Goal: Information Seeking & Learning: Learn about a topic

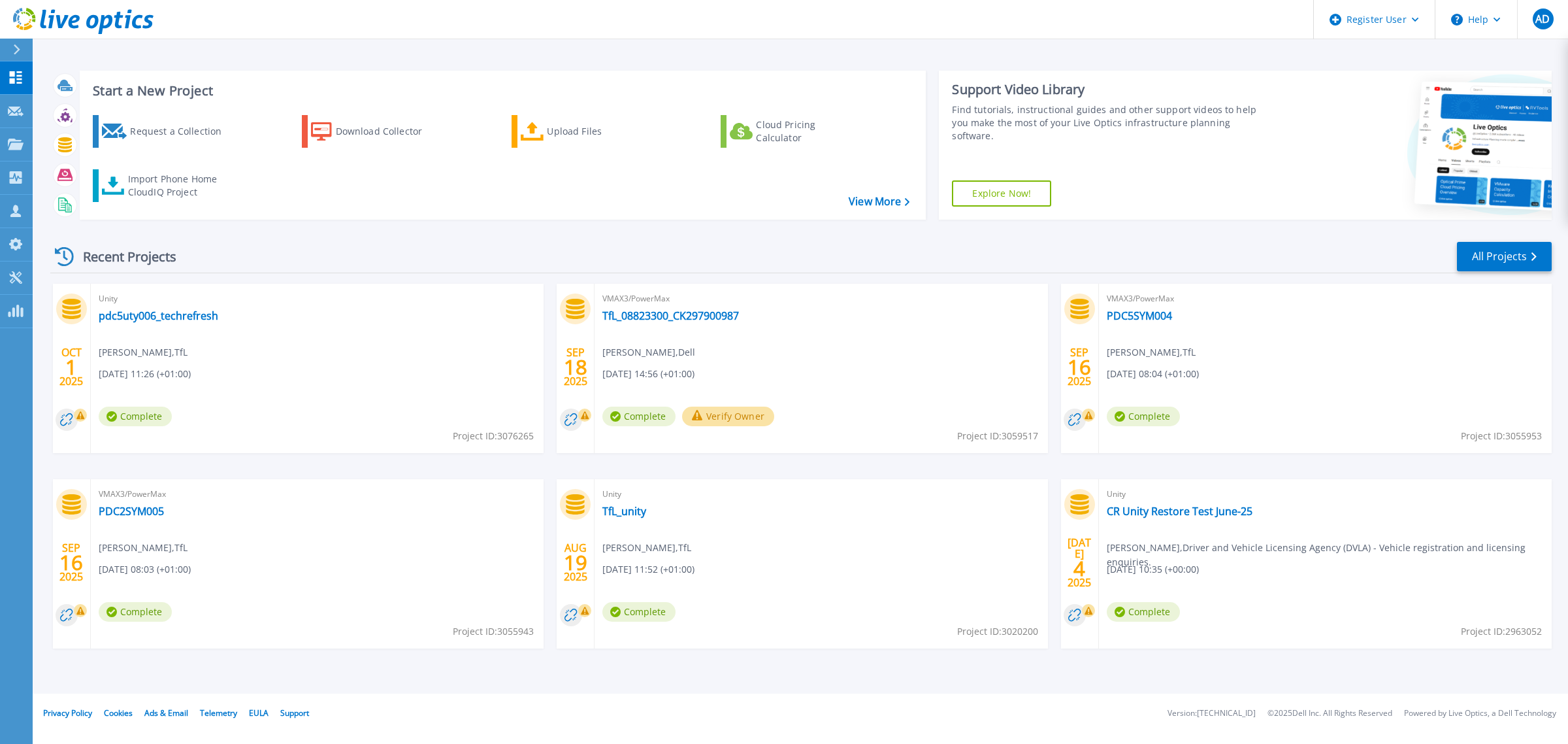
drag, startPoint x: 350, startPoint y: 28, endPoint x: 320, endPoint y: 49, distance: 36.6
click at [350, 28] on header "Register User Help AD Dell User [PERSON_NAME] [PERSON_NAME][EMAIL_ADDRESS][PERS…" at bounding box center [784, 19] width 1568 height 39
click at [17, 148] on icon at bounding box center [15, 144] width 16 height 11
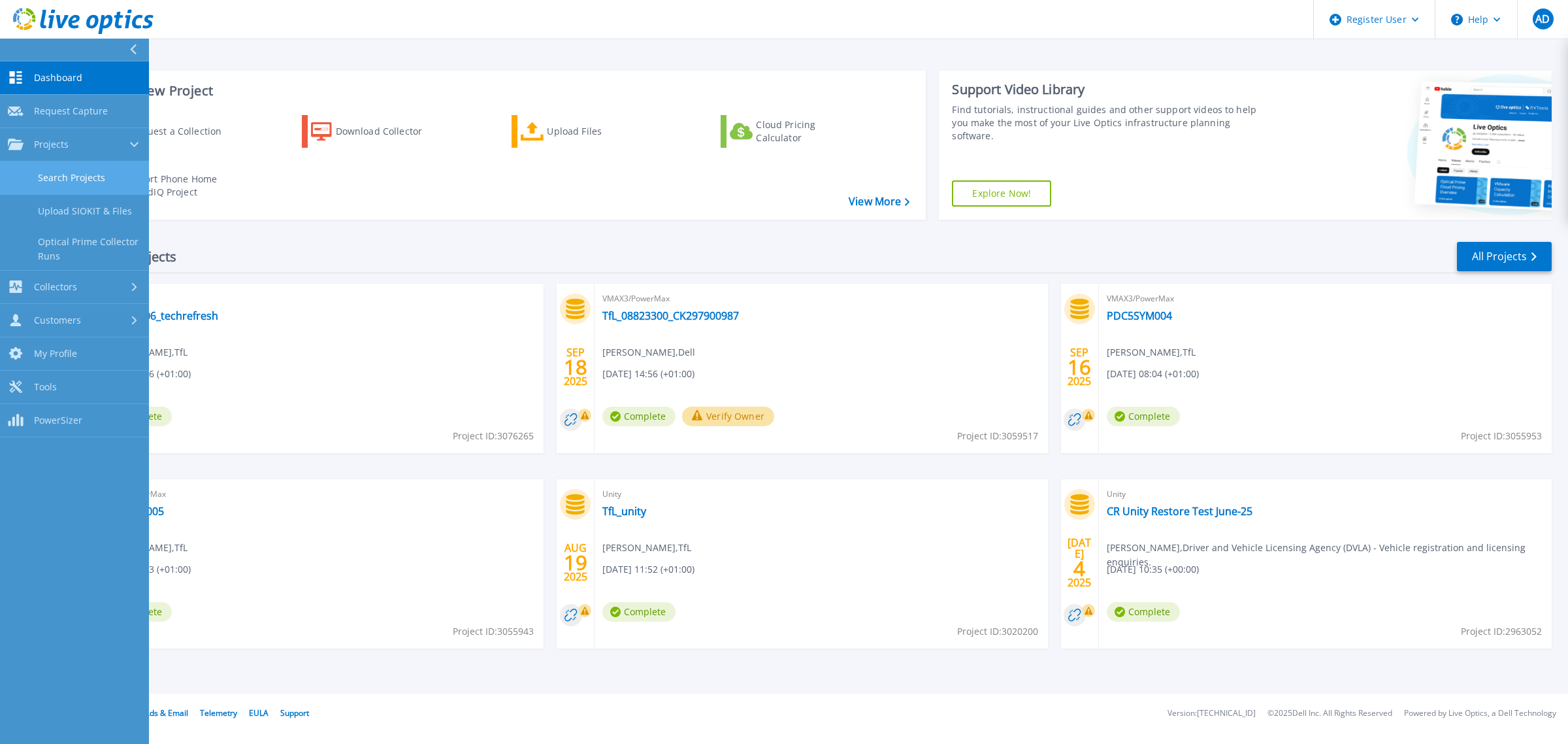
click at [73, 176] on link "Search Projects" at bounding box center [75, 178] width 149 height 33
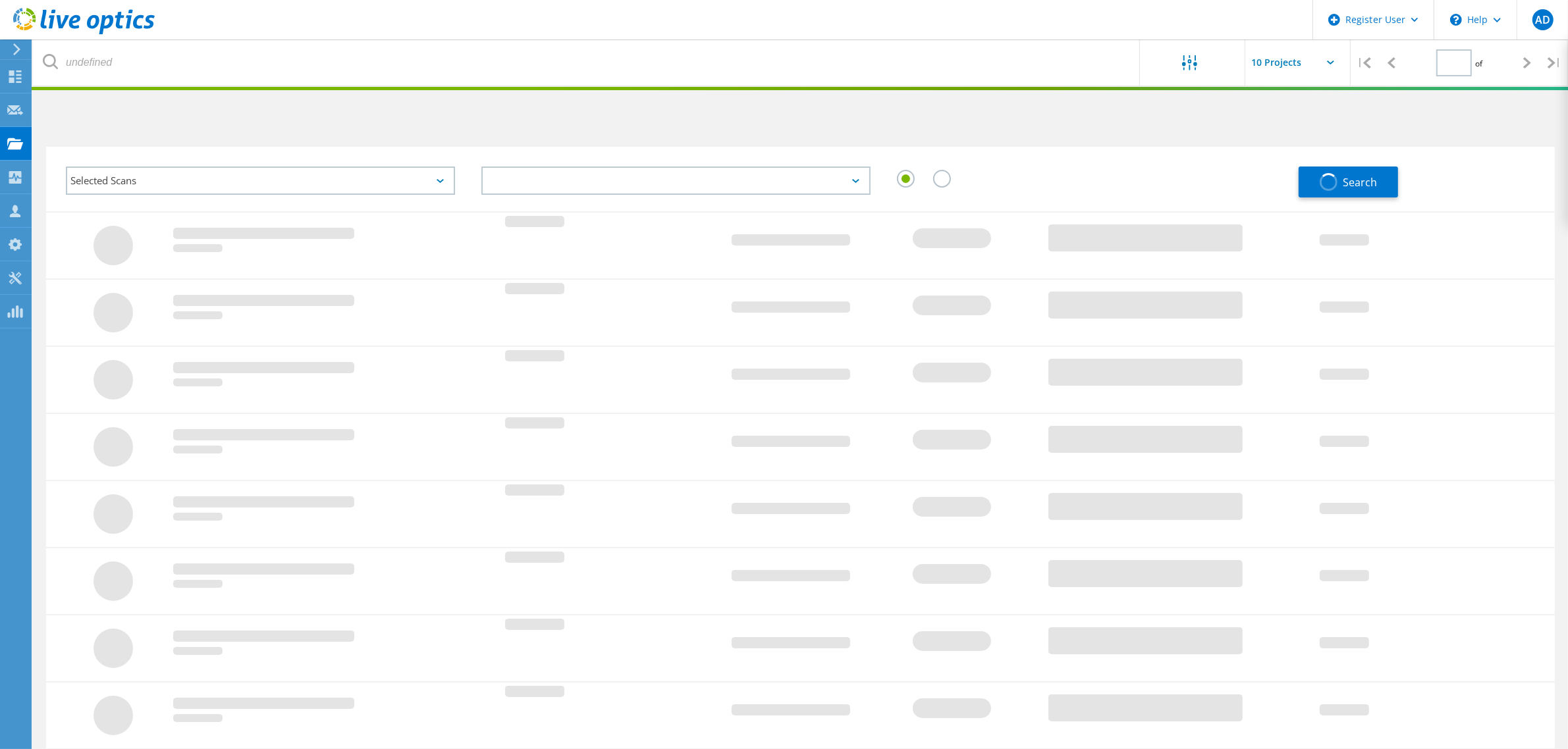
type input "1"
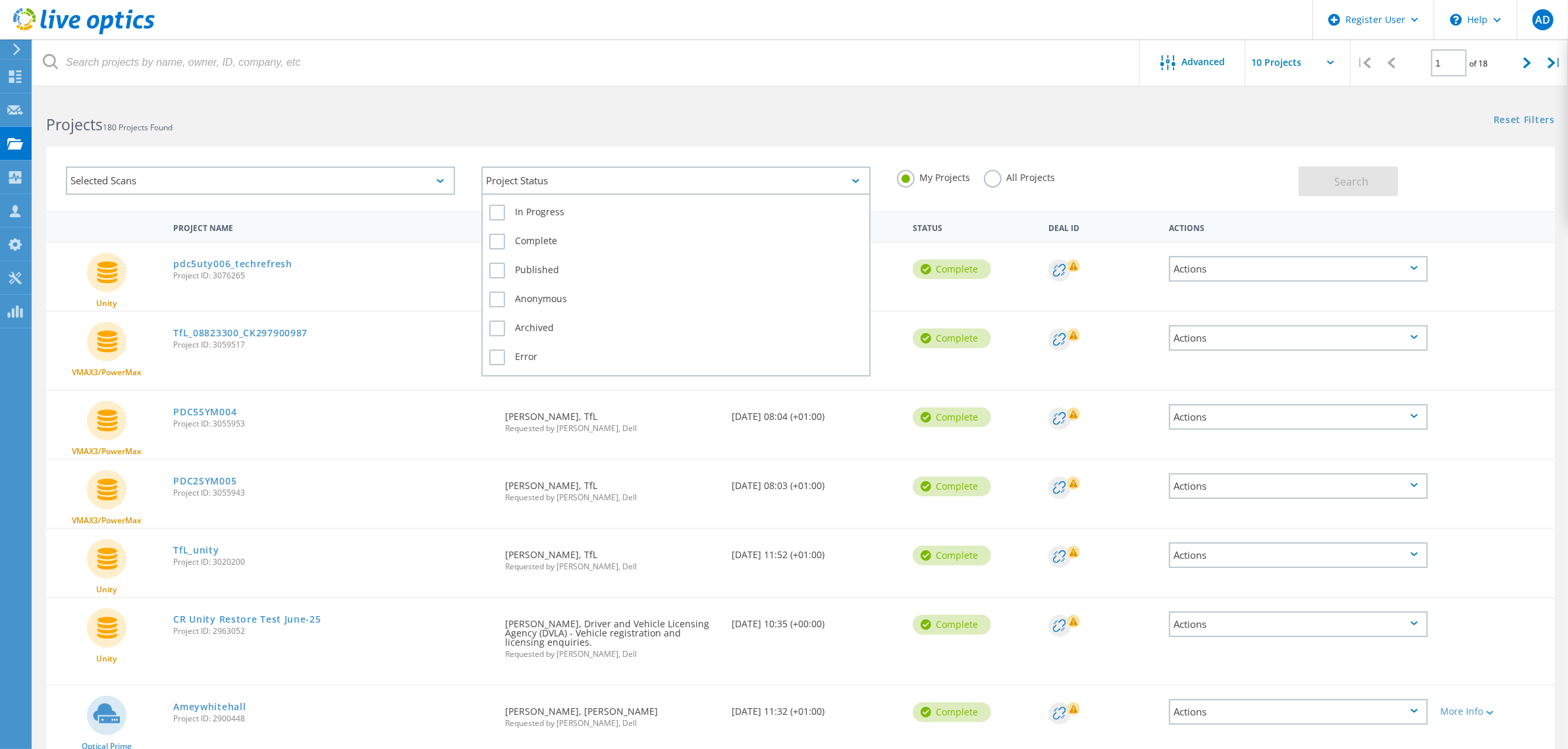
click at [538, 178] on div "Project Status" at bounding box center [676, 180] width 389 height 28
click at [538, 177] on div "Project Status" at bounding box center [676, 180] width 389 height 28
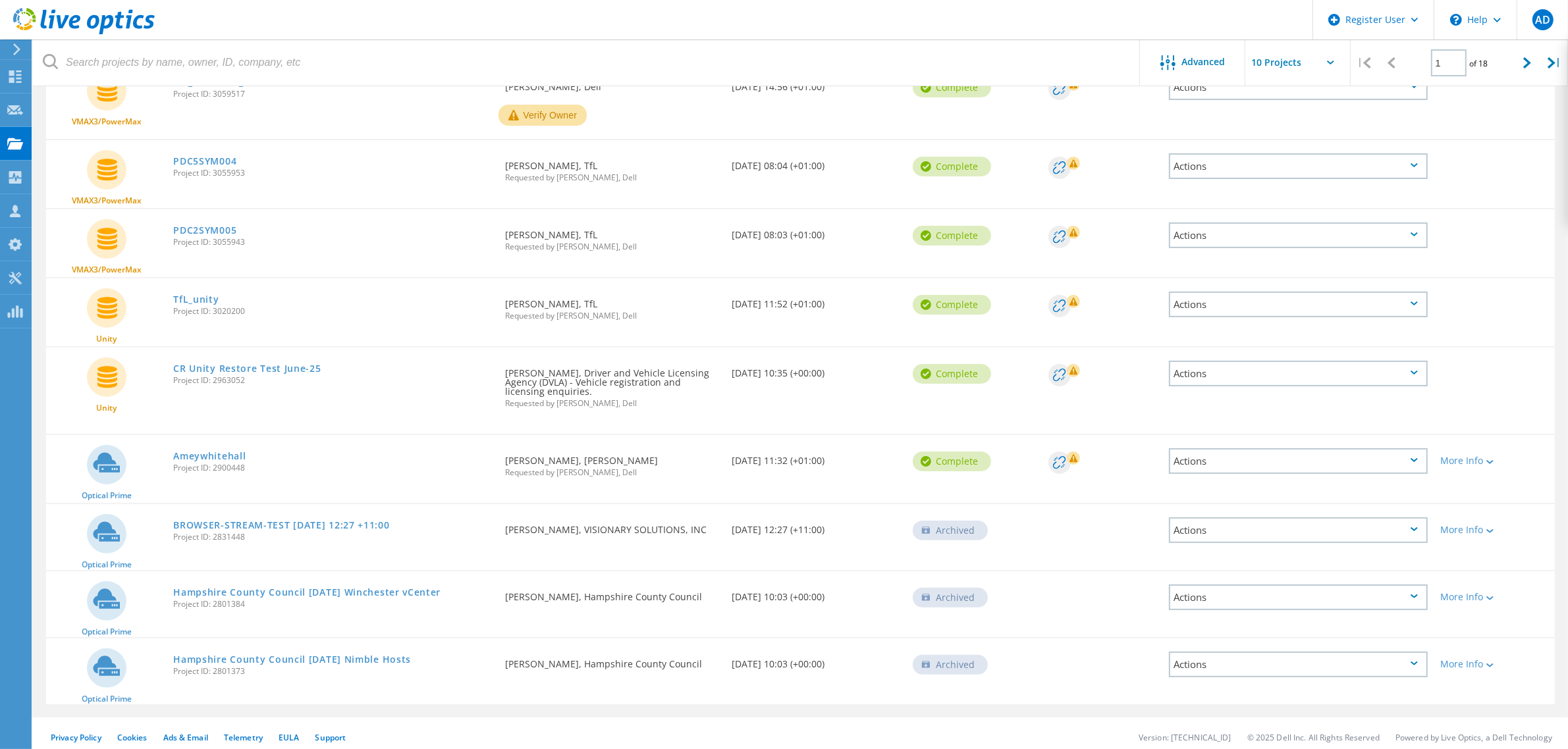
scroll to position [252, 0]
click at [224, 453] on link "Ameywhitehall" at bounding box center [209, 455] width 73 height 9
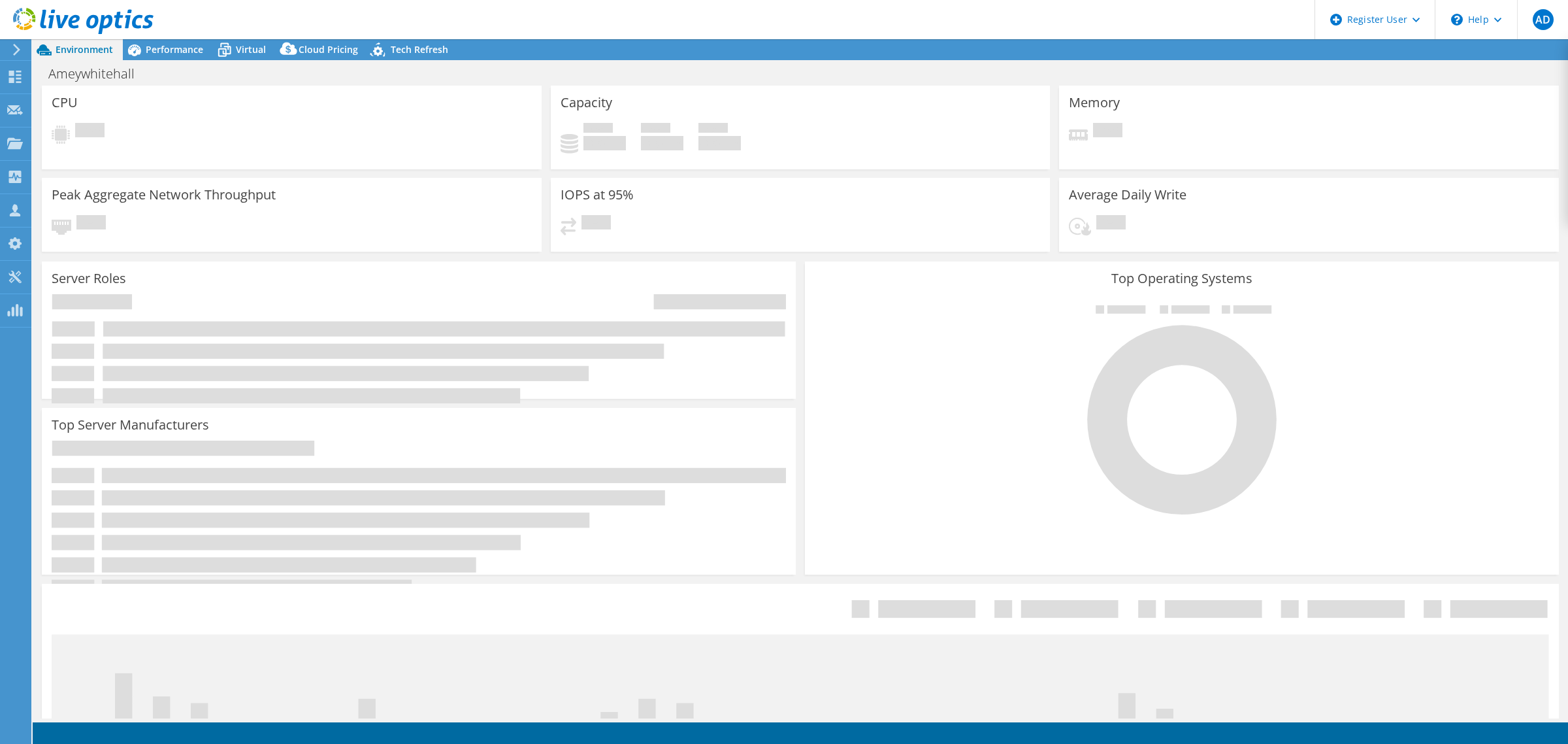
select select "EULondon"
select select "USD"
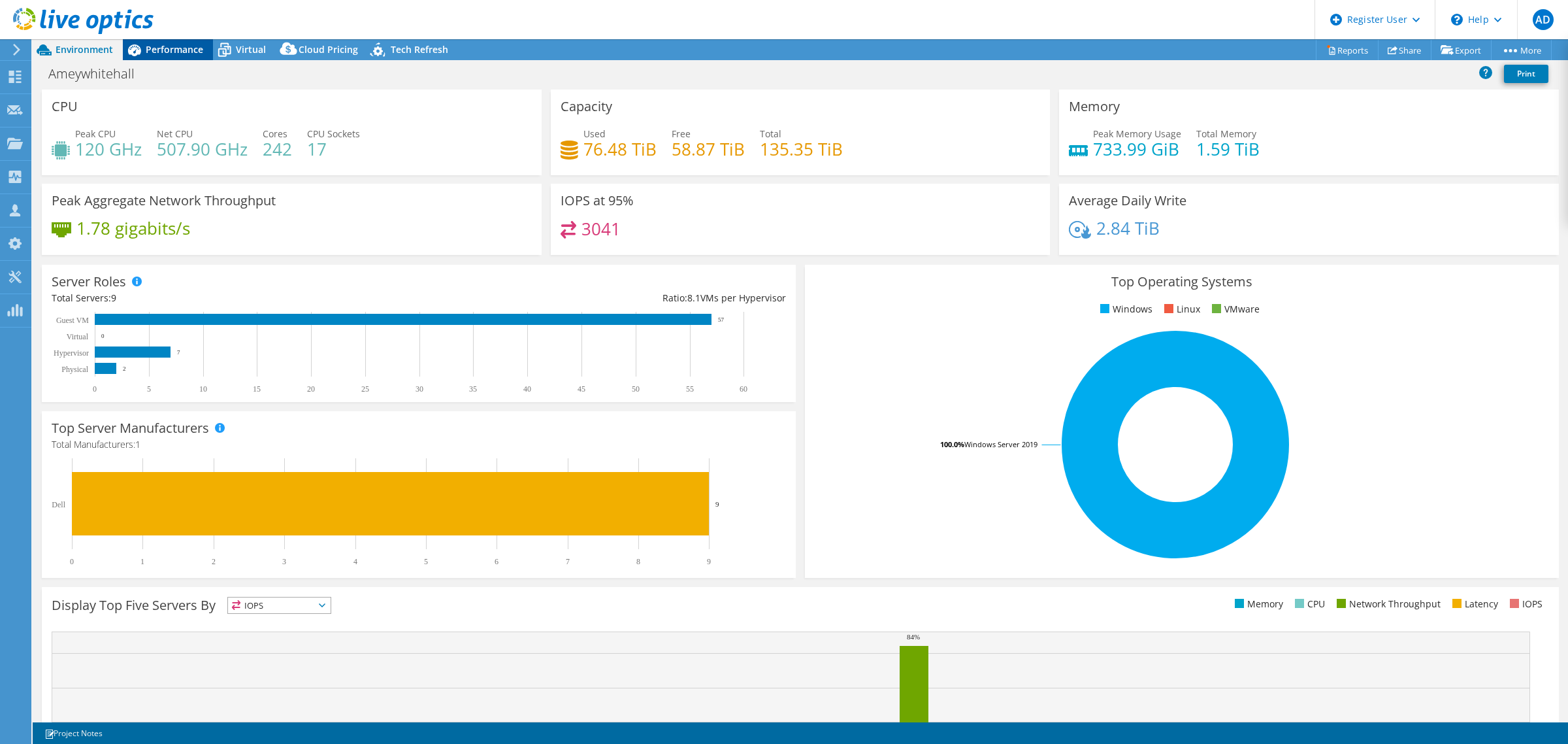
click at [173, 46] on span "Performance" at bounding box center [175, 49] width 58 height 13
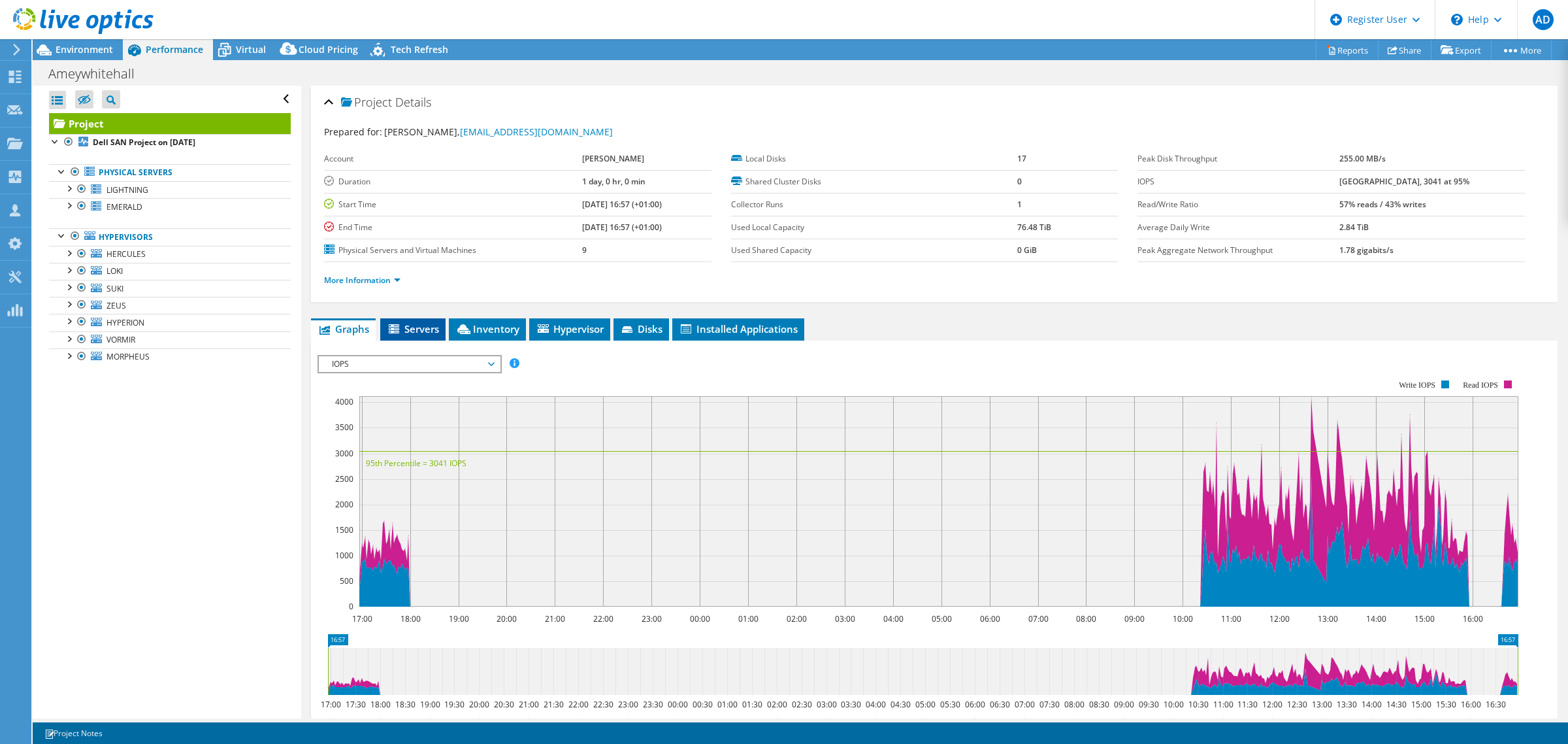
click at [430, 330] on span "Servers" at bounding box center [413, 328] width 53 height 13
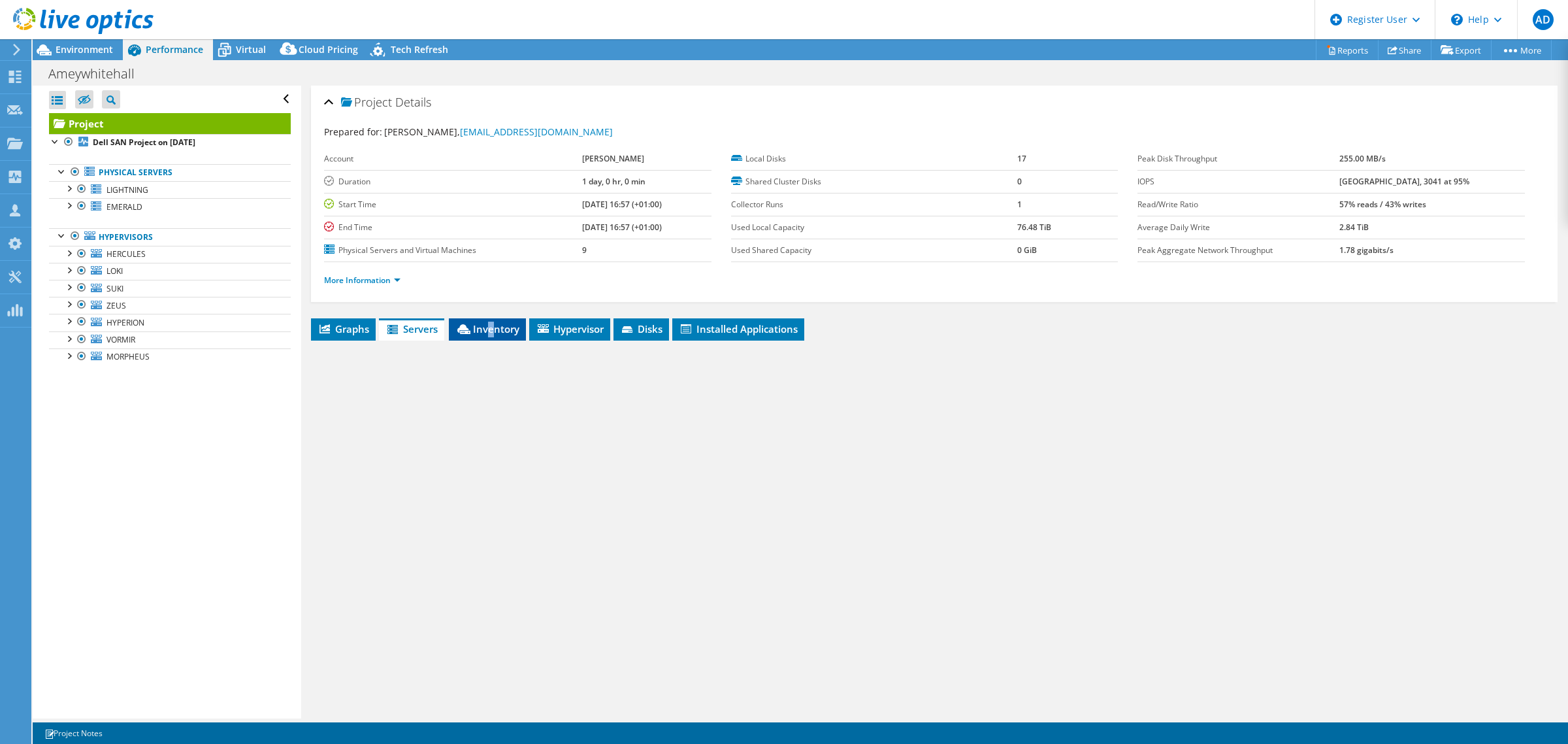
click at [491, 338] on li "Inventory" at bounding box center [487, 330] width 77 height 22
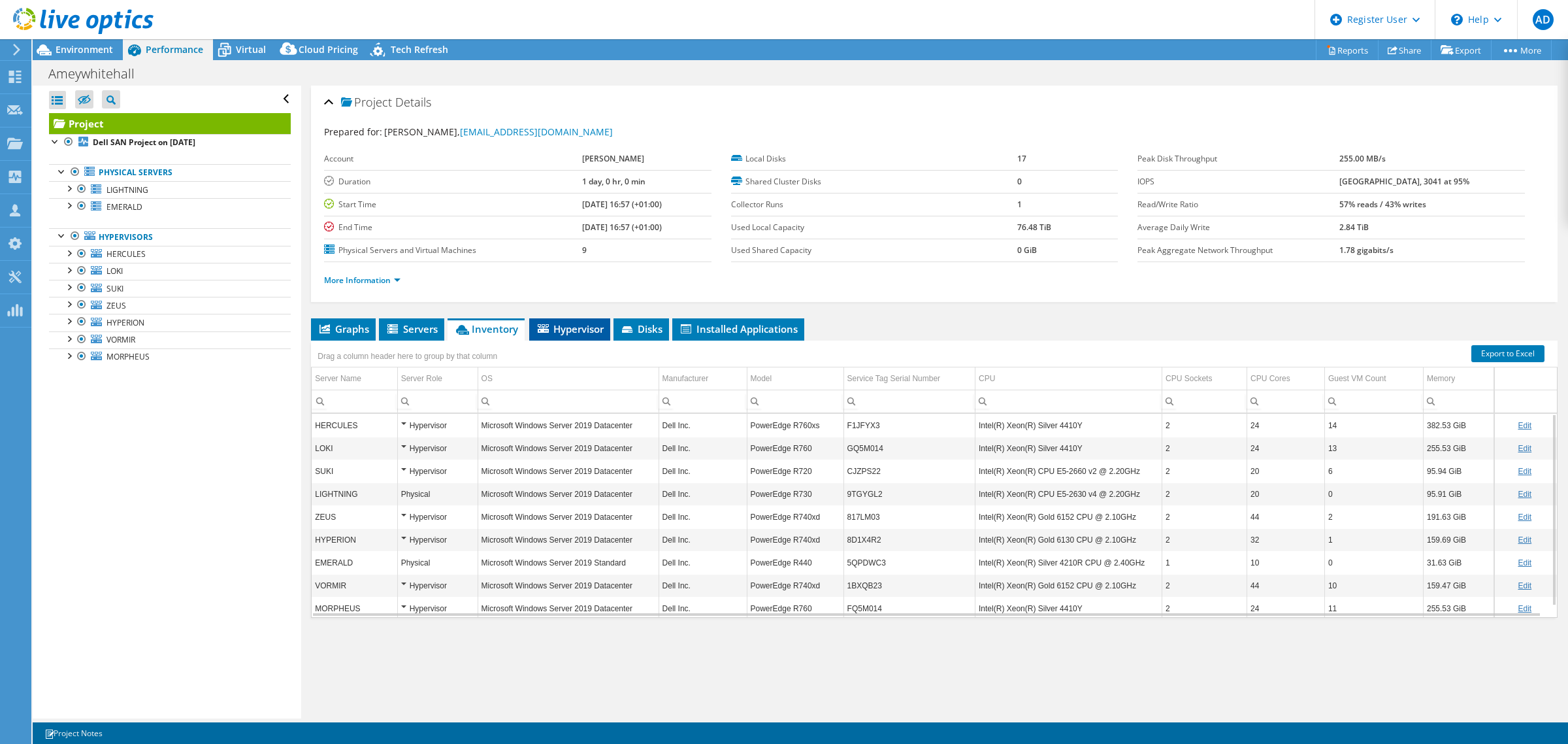
click at [580, 330] on span "Hypervisor" at bounding box center [570, 328] width 68 height 13
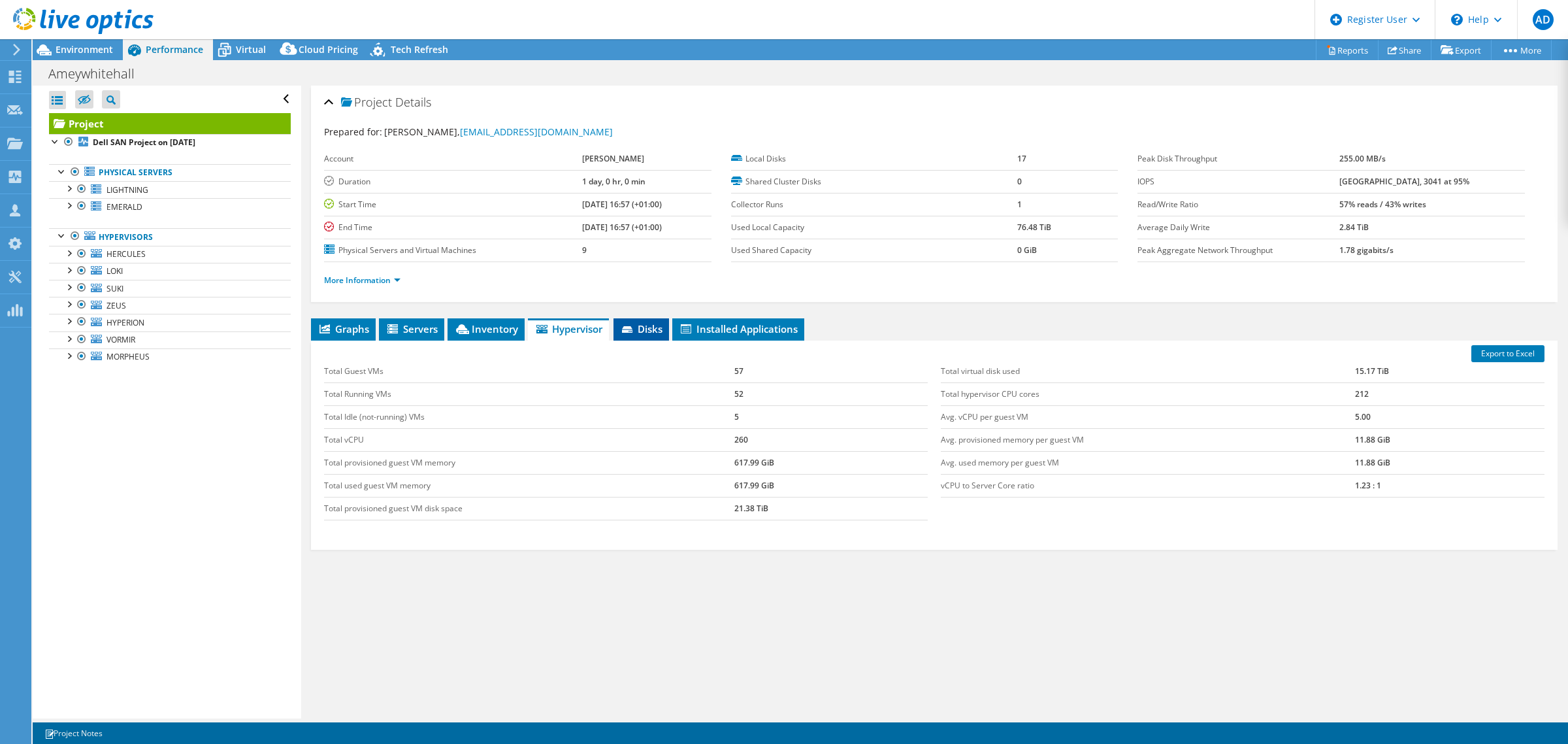
click at [647, 329] on span "Disks" at bounding box center [641, 328] width 42 height 13
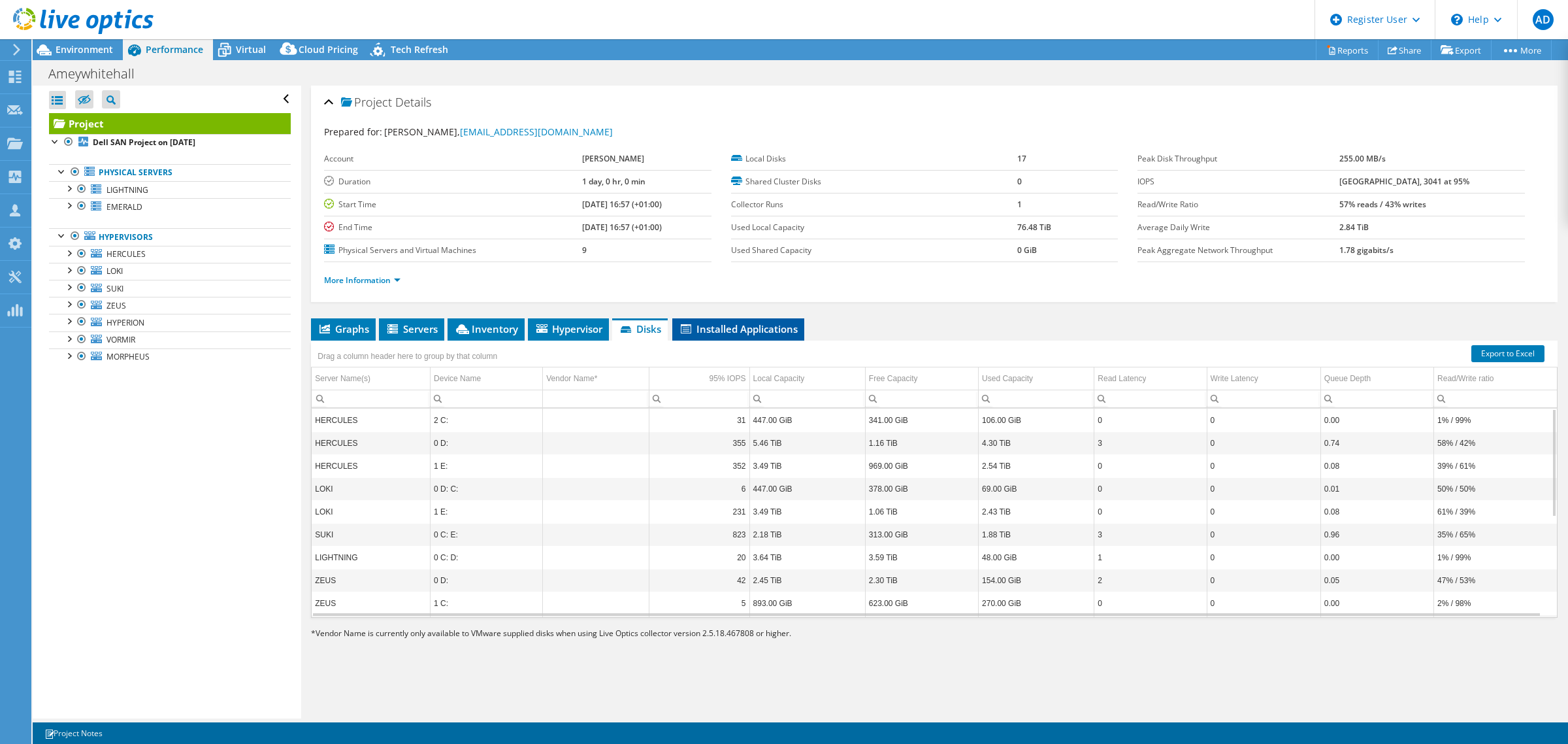
click at [796, 337] on li "Installed Applications" at bounding box center [739, 330] width 132 height 22
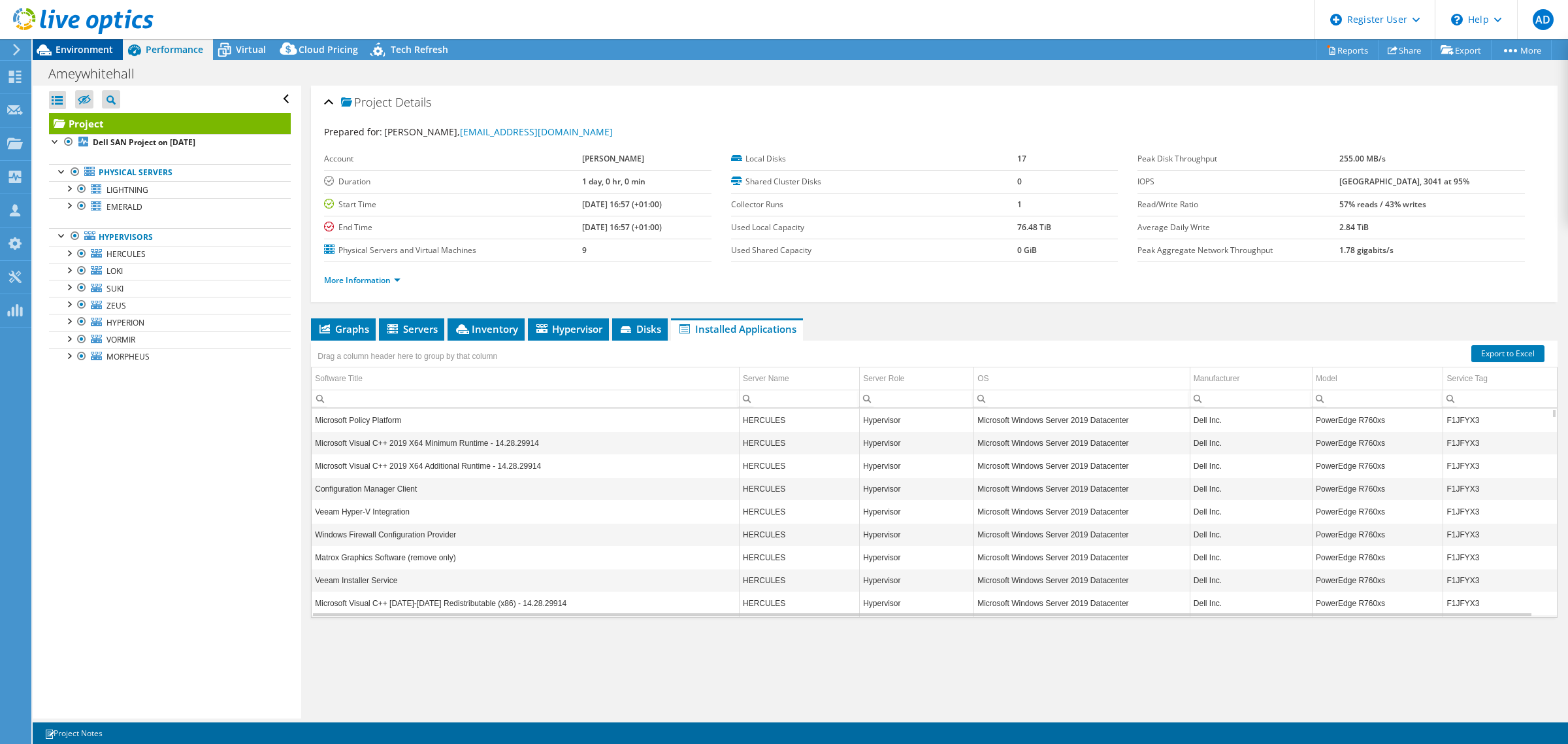
click at [90, 53] on span "Environment" at bounding box center [85, 49] width 58 height 13
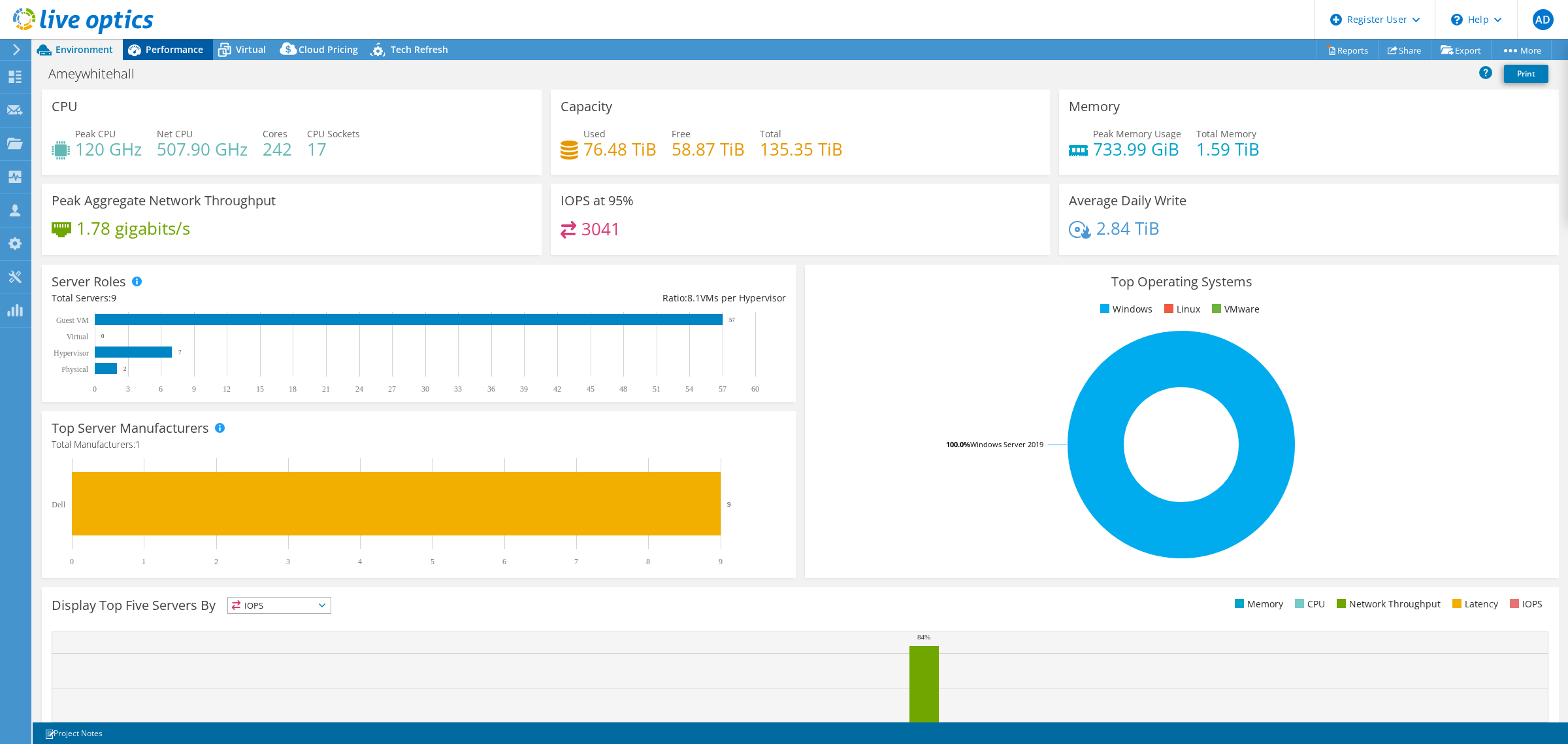
click at [190, 53] on span "Performance" at bounding box center [175, 49] width 58 height 13
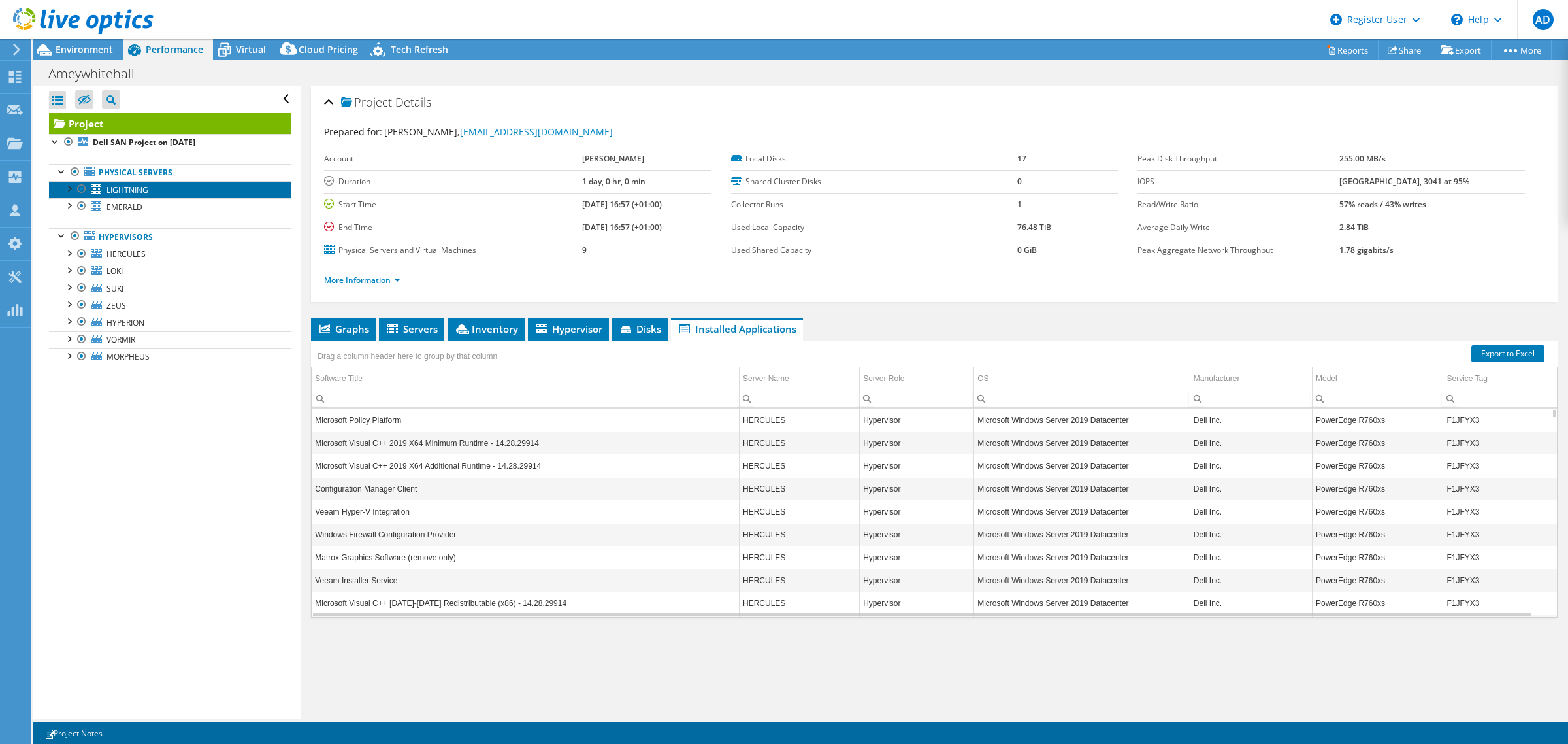
click at [115, 192] on span "LIGHTNING" at bounding box center [127, 190] width 42 height 11
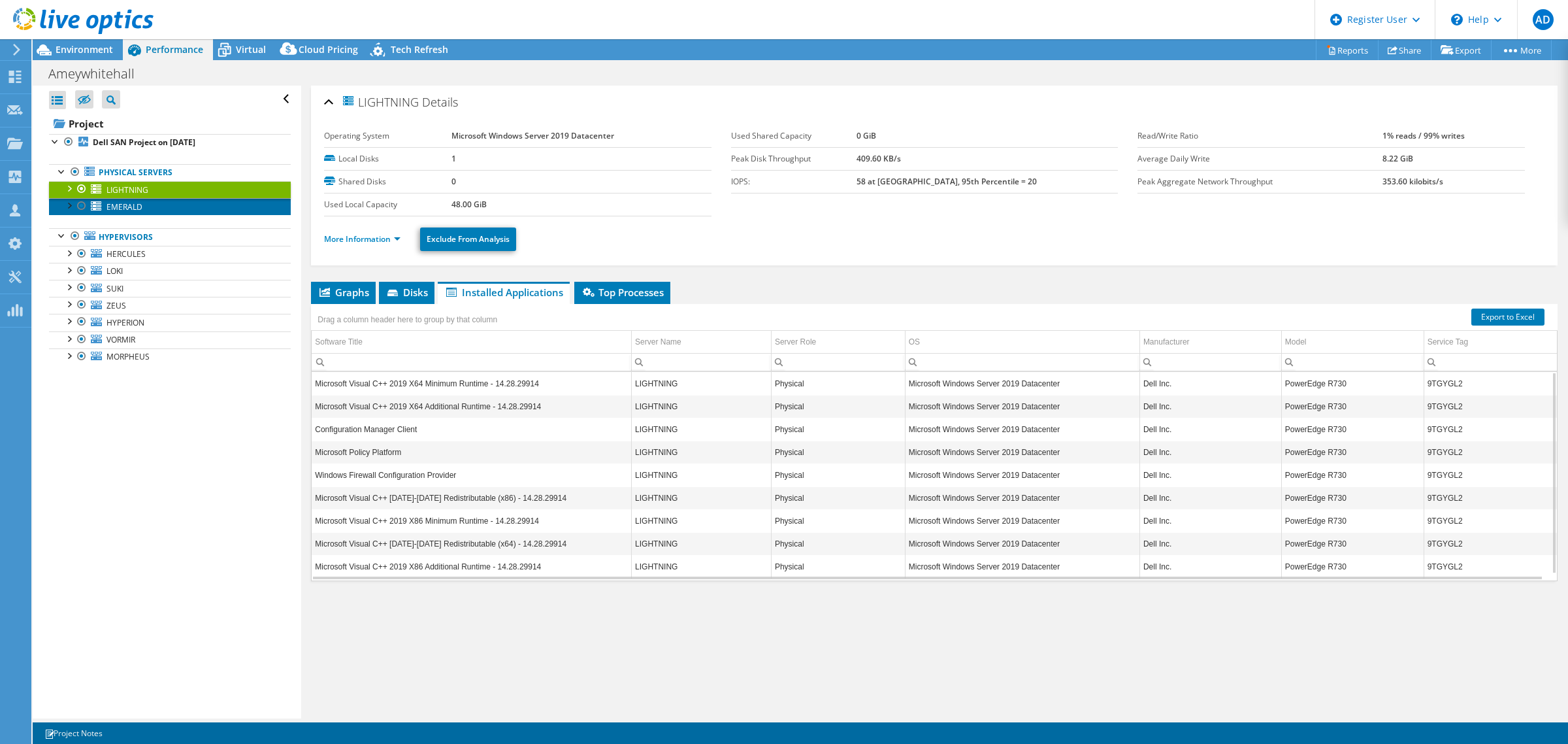
click at [121, 210] on span "EMERALD" at bounding box center [125, 207] width 36 height 11
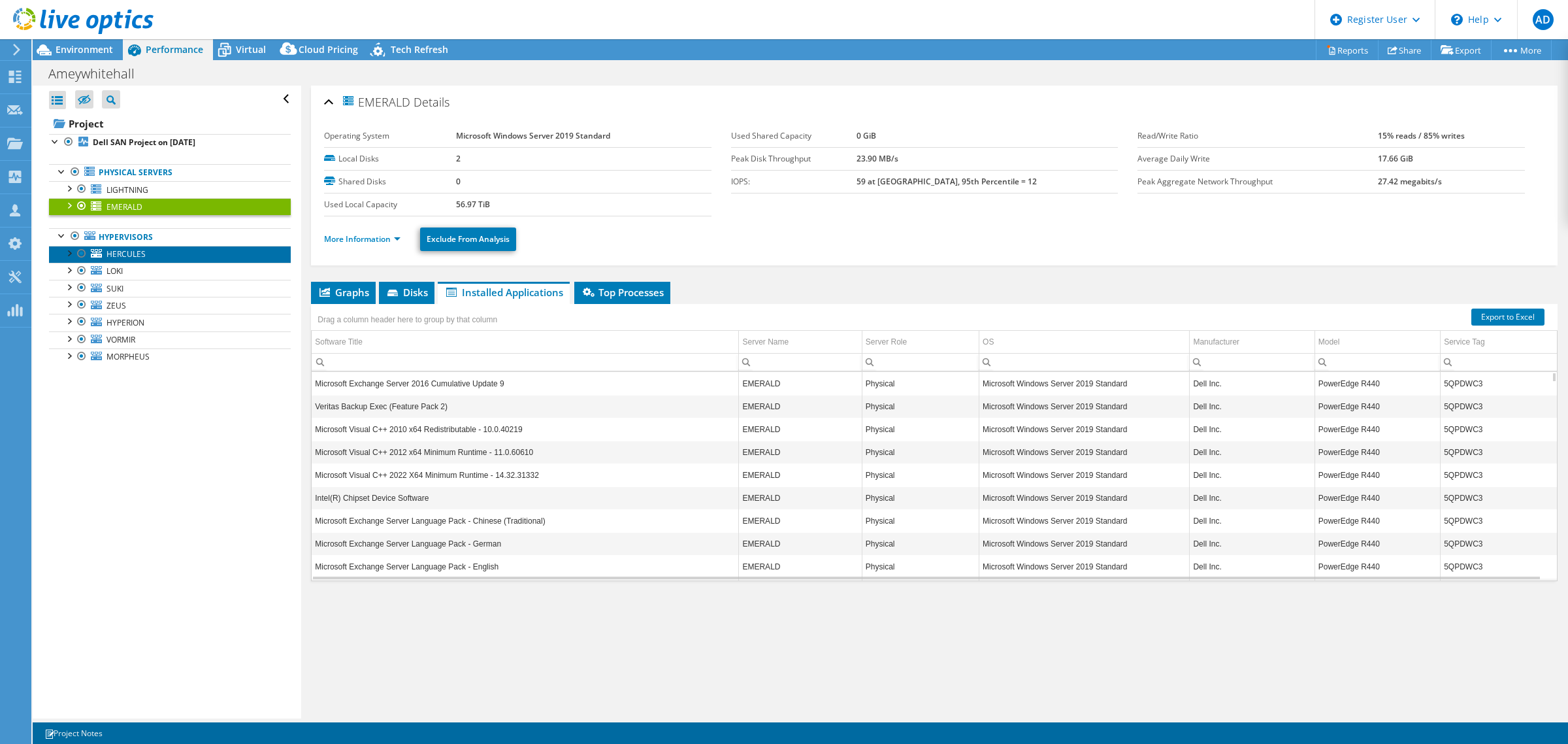
click at [121, 253] on span "HERCULES" at bounding box center [126, 253] width 39 height 11
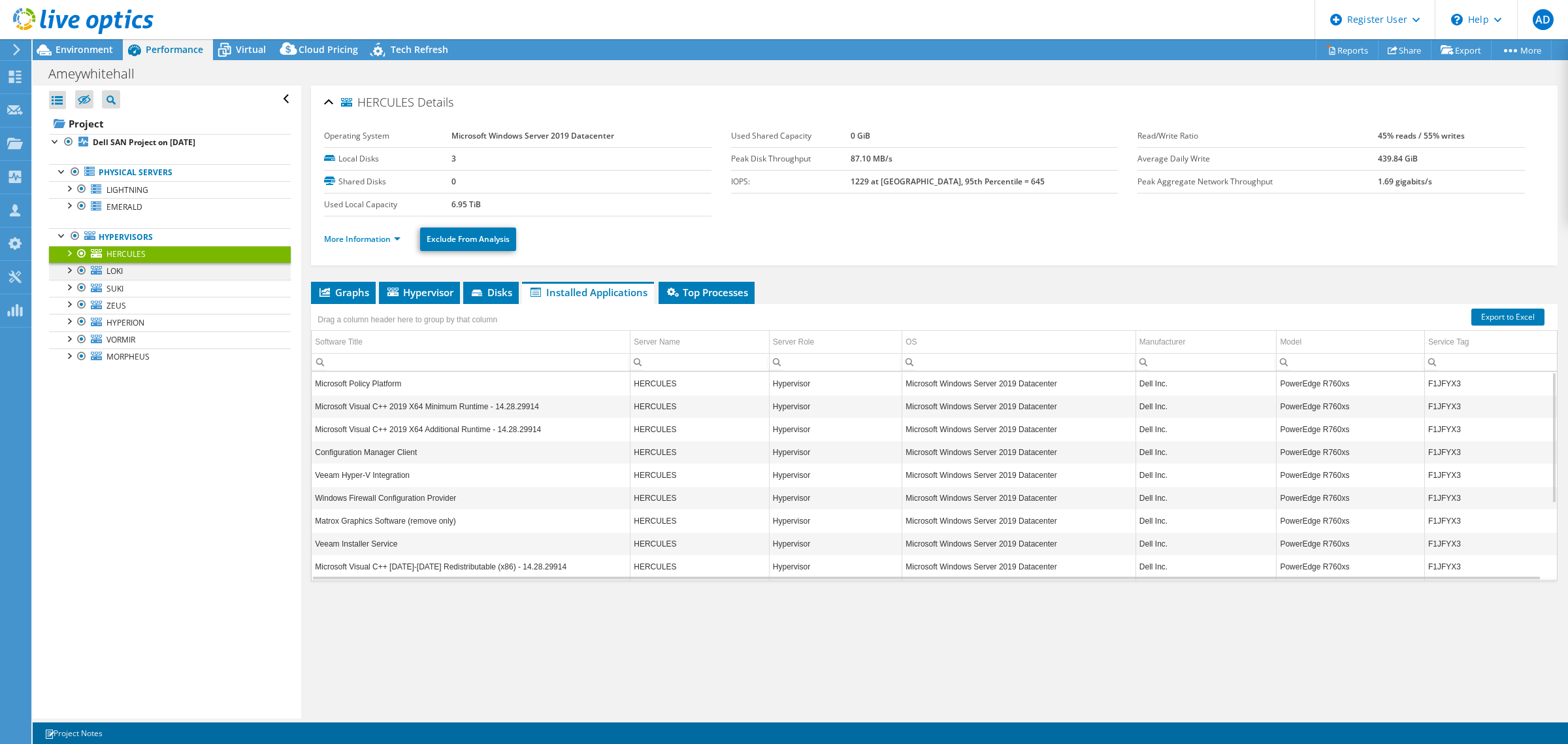
click at [67, 271] on div at bounding box center [68, 269] width 13 height 13
click at [79, 322] on div at bounding box center [75, 319] width 13 height 13
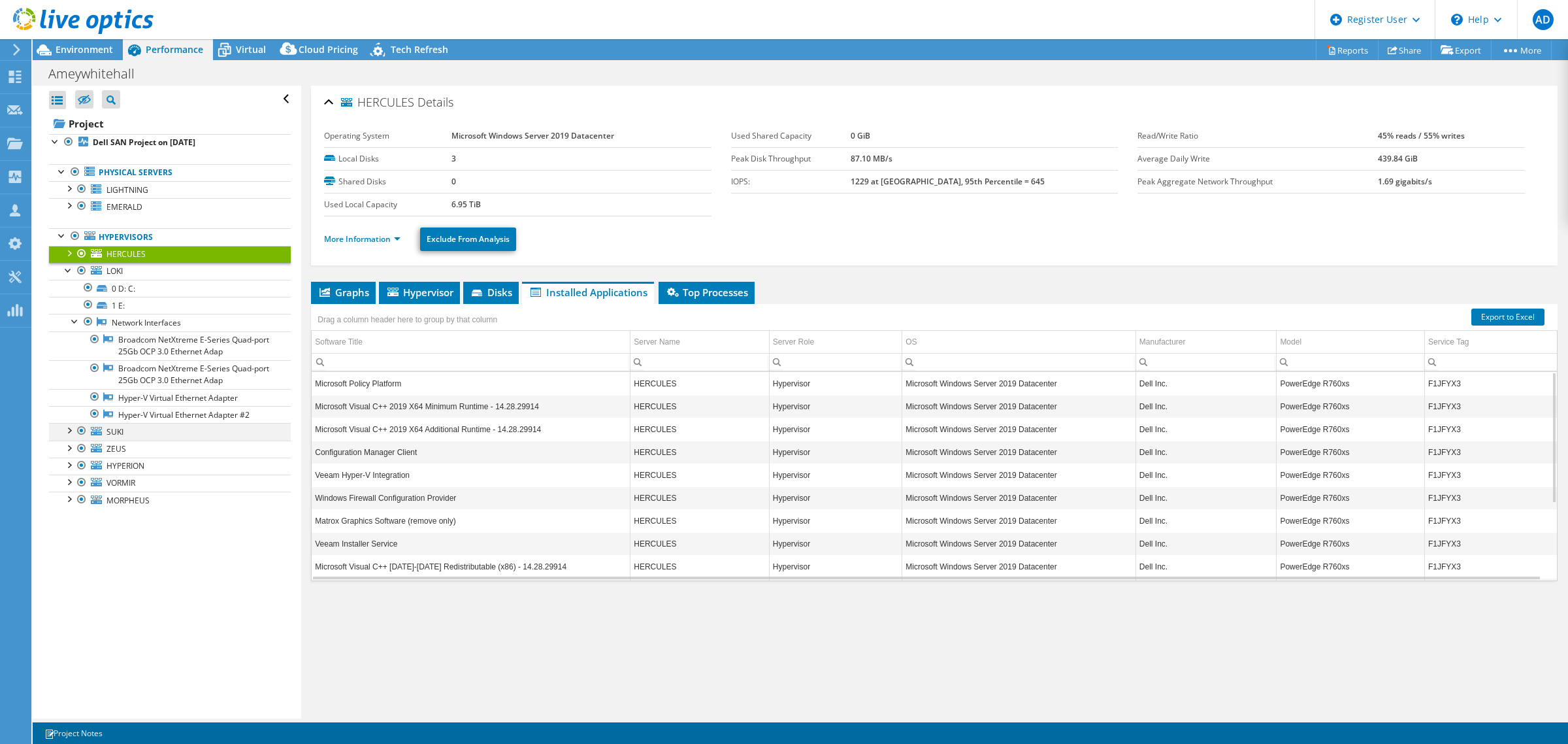
click at [79, 430] on div at bounding box center [81, 430] width 13 height 16
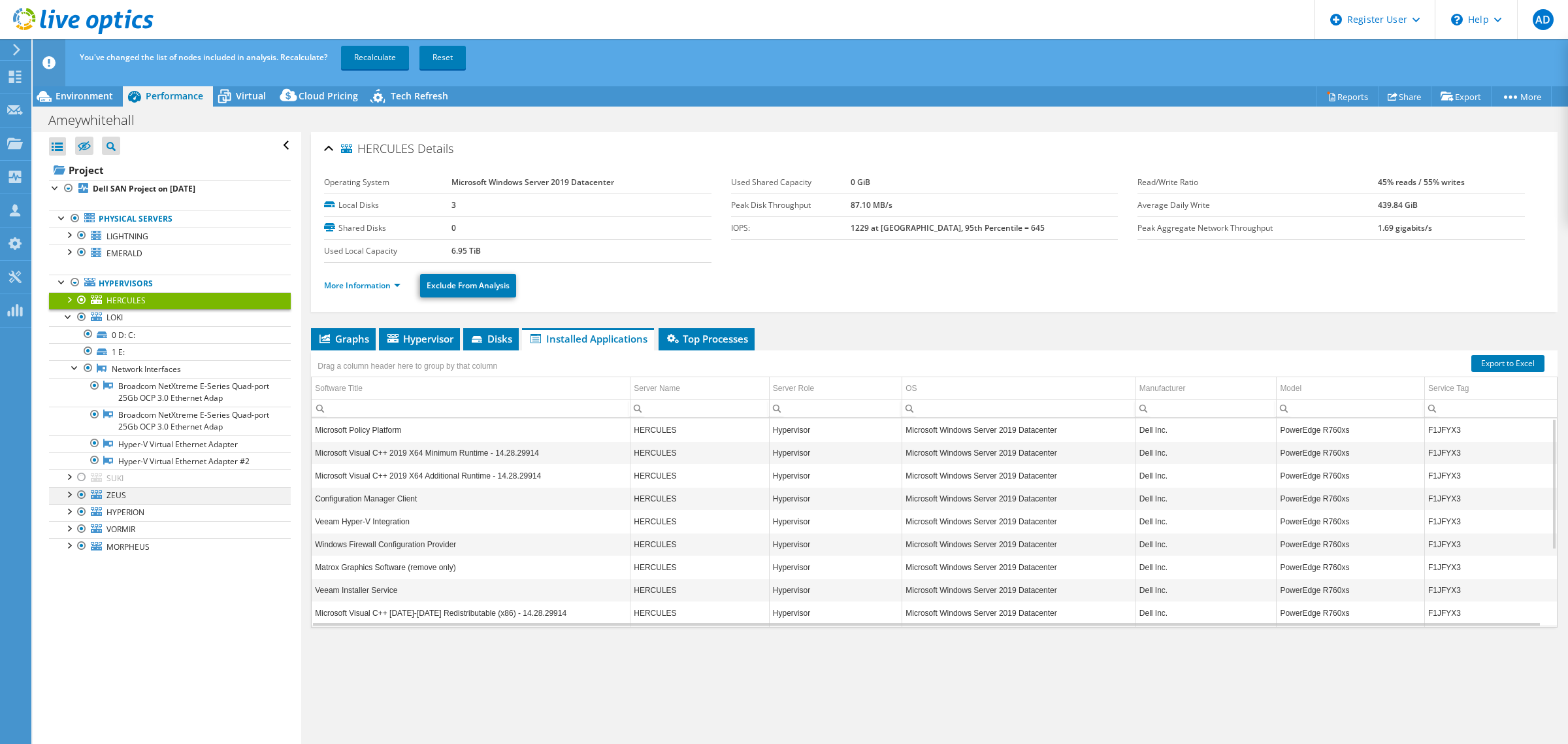
click at [67, 498] on div at bounding box center [68, 493] width 13 height 13
click at [112, 569] on link "Network Interfaces" at bounding box center [169, 564] width 241 height 17
click at [77, 568] on div at bounding box center [75, 561] width 13 height 13
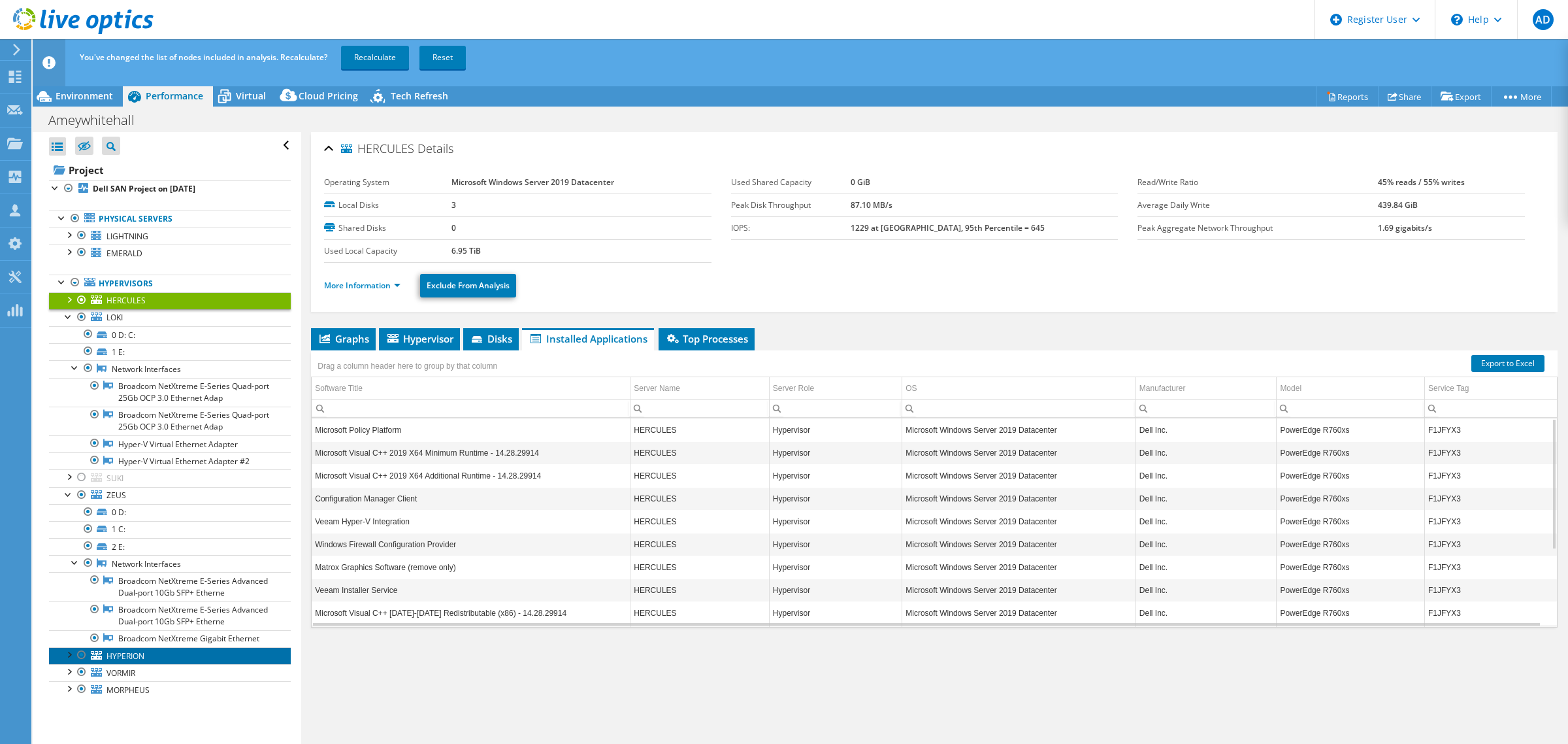
click at [123, 662] on span "HYPERION" at bounding box center [125, 656] width 38 height 11
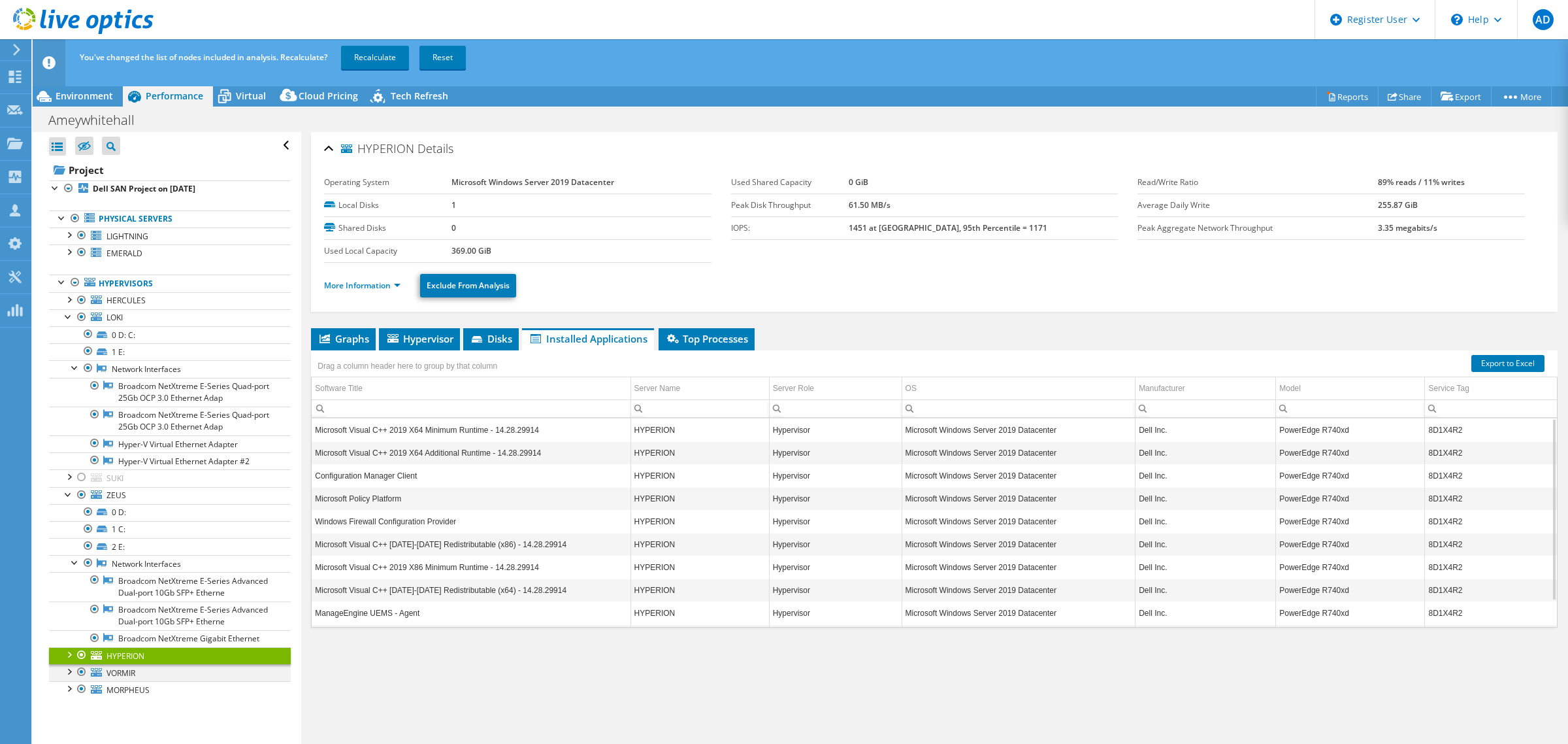
click at [69, 677] on div at bounding box center [68, 670] width 13 height 13
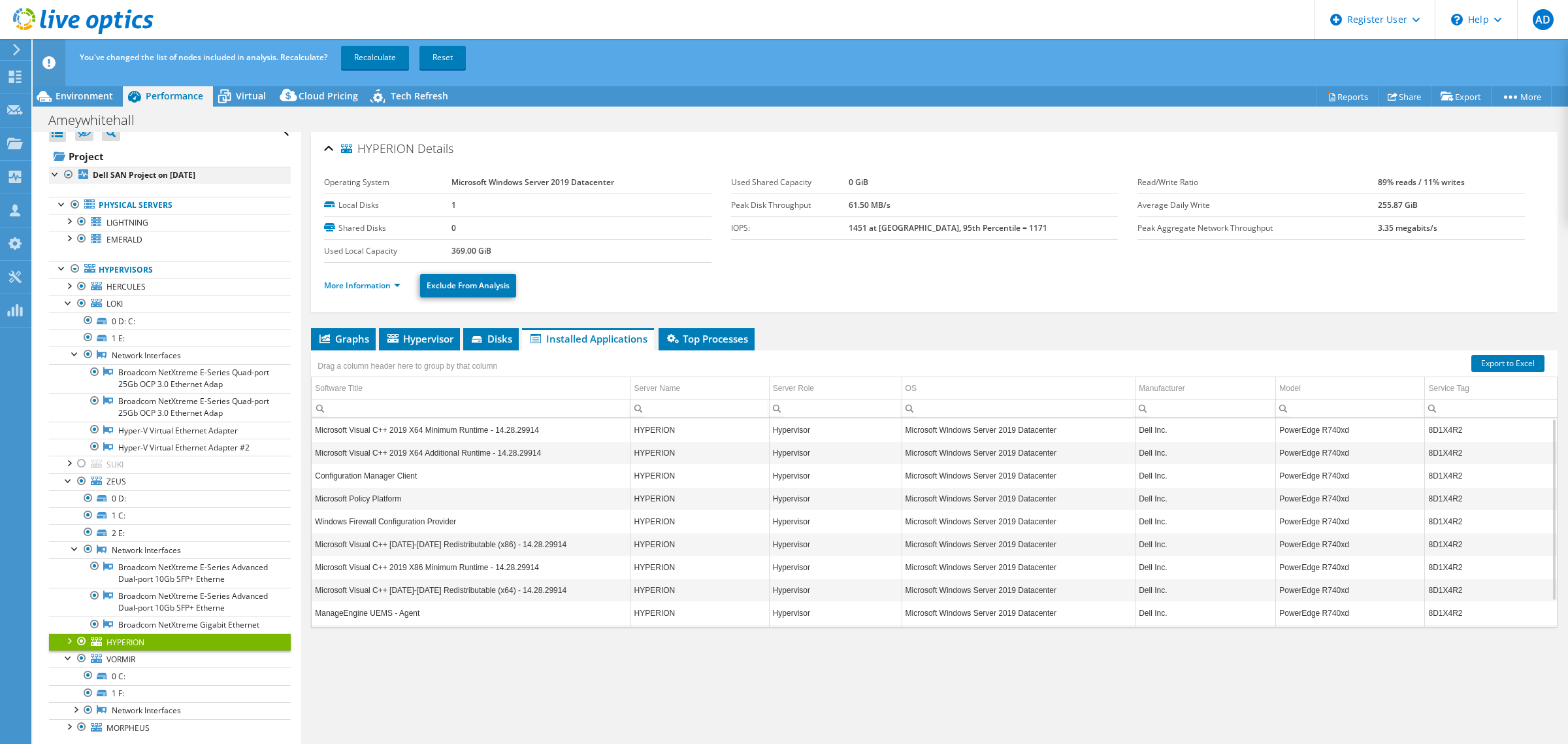
click at [51, 167] on div at bounding box center [55, 173] width 13 height 13
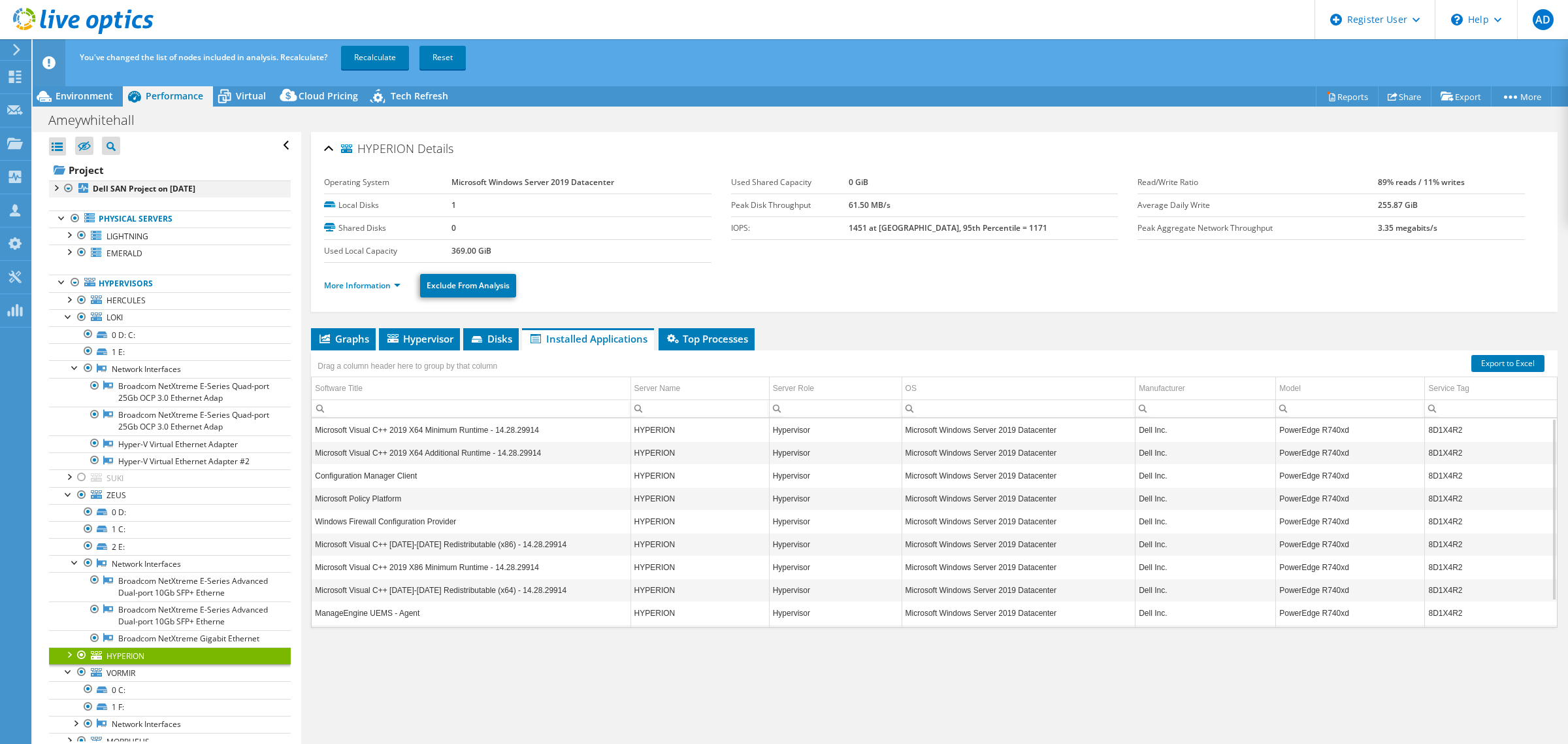
scroll to position [0, 0]
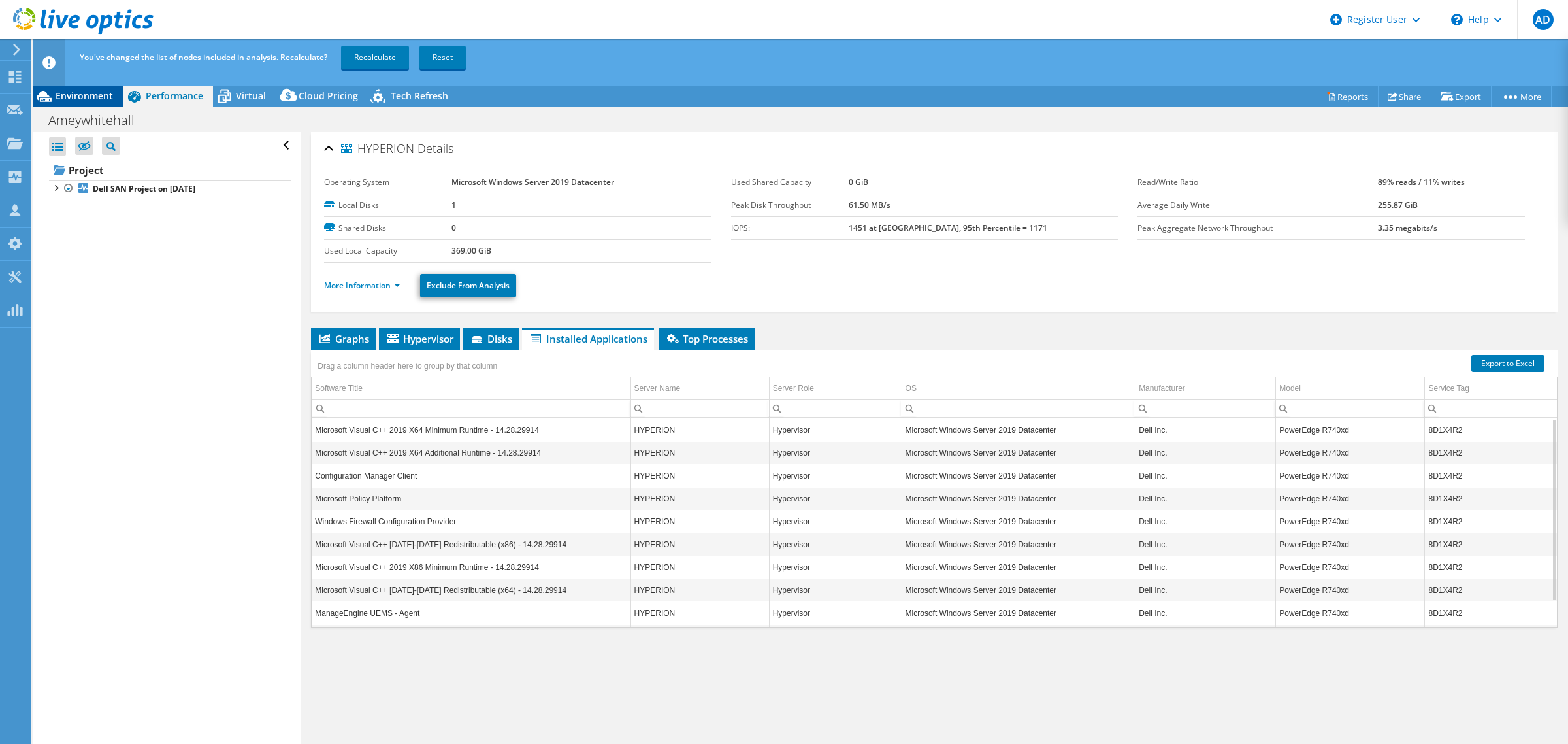
click at [70, 98] on span "Environment" at bounding box center [85, 96] width 58 height 13
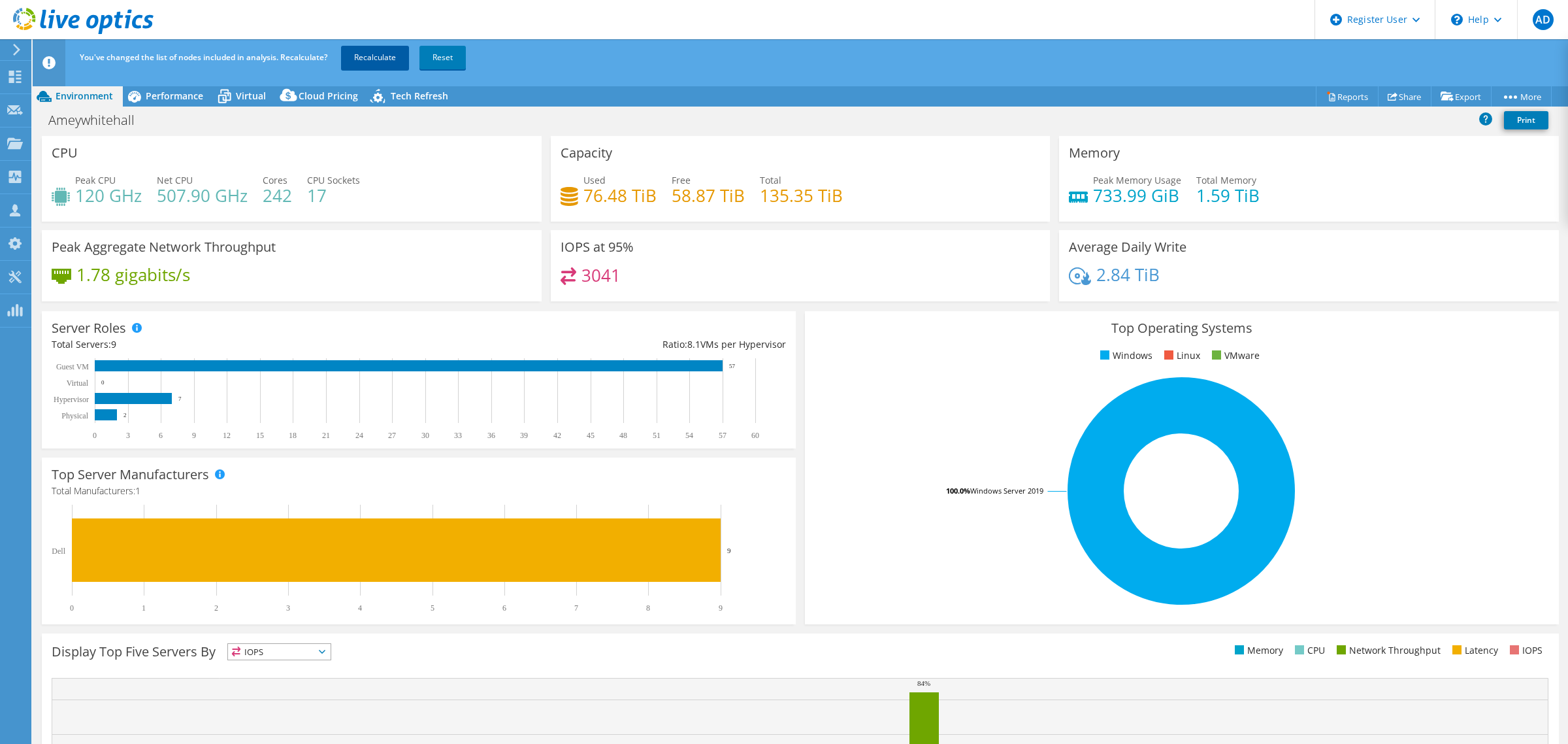
click at [369, 64] on link "Recalculate" at bounding box center [375, 58] width 68 height 24
